Goal: Task Accomplishment & Management: Use online tool/utility

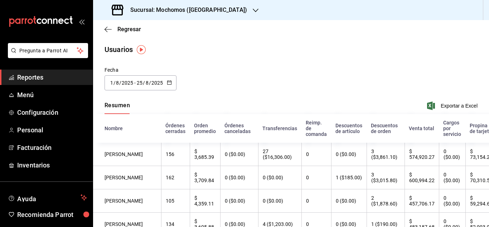
click at [149, 84] on span "/" at bounding box center [150, 83] width 2 height 6
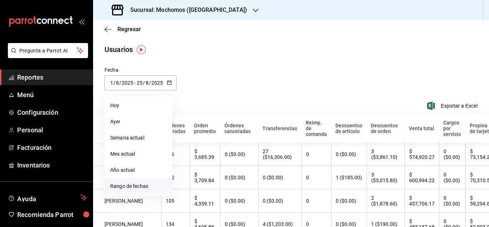
click at [141, 185] on li "Rango de fechas" at bounding box center [139, 186] width 68 height 16
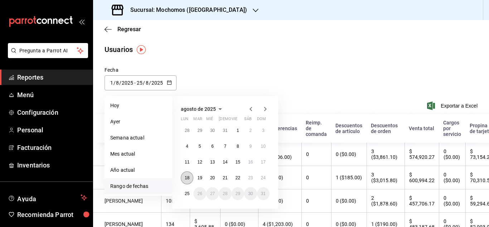
click at [193, 176] on button "18" at bounding box center [187, 177] width 13 height 13
click at [265, 180] on button "24" at bounding box center [263, 177] width 13 height 13
type input "[DATE]"
type input "18"
type input "[DATE]"
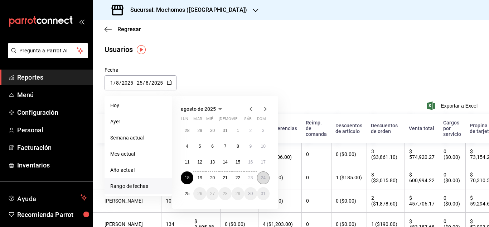
type input "24"
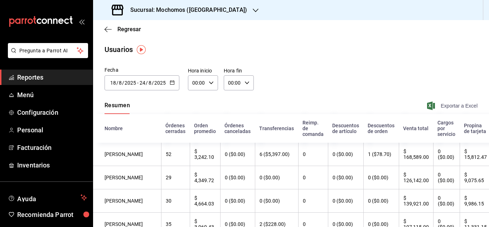
click at [443, 102] on span "Exportar a Excel" at bounding box center [453, 105] width 49 height 9
click at [441, 53] on div "Usuarios" at bounding box center [291, 49] width 396 height 11
click at [110, 25] on div "Regresar" at bounding box center [291, 29] width 396 height 18
click at [108, 30] on icon "button" at bounding box center [108, 29] width 7 height 6
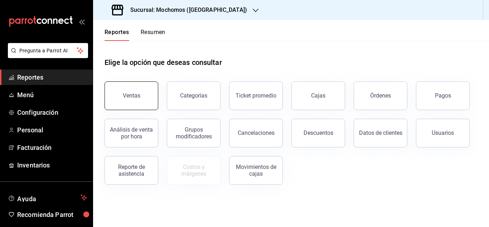
click at [109, 84] on button "Ventas" at bounding box center [132, 95] width 54 height 29
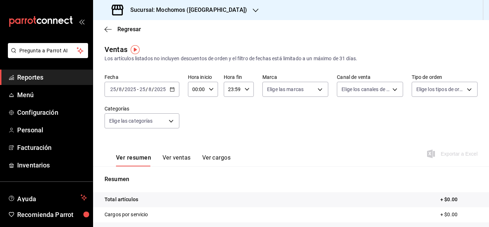
click at [176, 94] on div "[DATE] [DATE] - [DATE] [DATE]" at bounding box center [142, 89] width 75 height 15
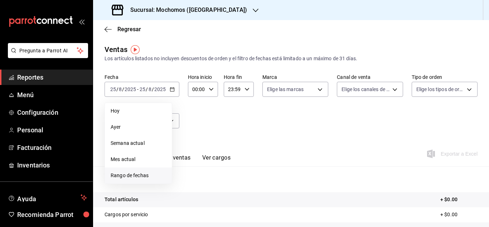
click at [133, 180] on li "Rango de fechas" at bounding box center [138, 175] width 67 height 16
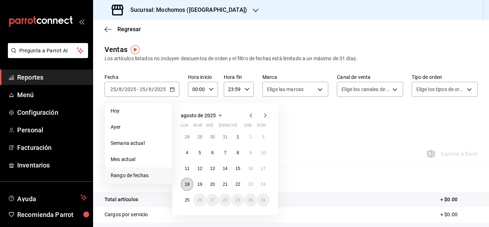
click at [192, 183] on button "18" at bounding box center [187, 184] width 13 height 13
click at [265, 182] on abbr "24" at bounding box center [263, 184] width 5 height 5
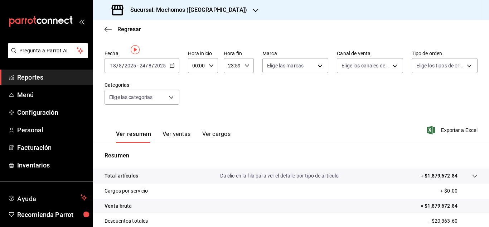
scroll to position [36, 0]
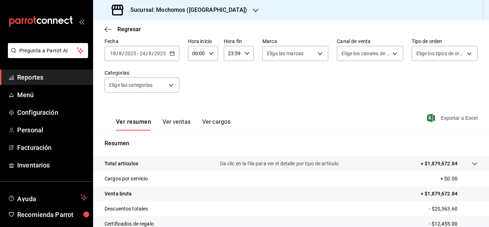
click at [447, 116] on span "Exportar a Excel" at bounding box center [453, 118] width 49 height 9
